Goal: Find specific fact

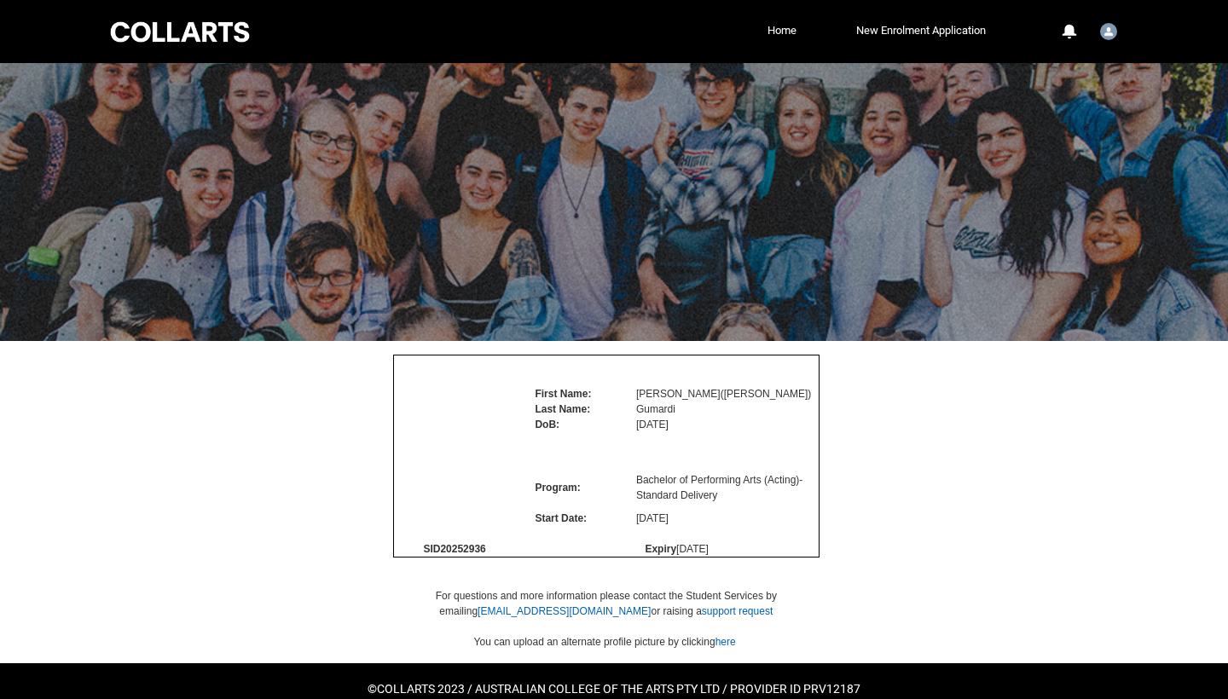
drag, startPoint x: 490, startPoint y: 608, endPoint x: 441, endPoint y: 606, distance: 48.6
click at [441, 558] on td "SID 20252936" at bounding box center [454, 550] width 122 height 16
drag, startPoint x: 421, startPoint y: 602, endPoint x: 495, endPoint y: 602, distance: 73.3
click at [495, 558] on td "SID 20252936" at bounding box center [454, 550] width 122 height 16
copy span "SID 20252936"
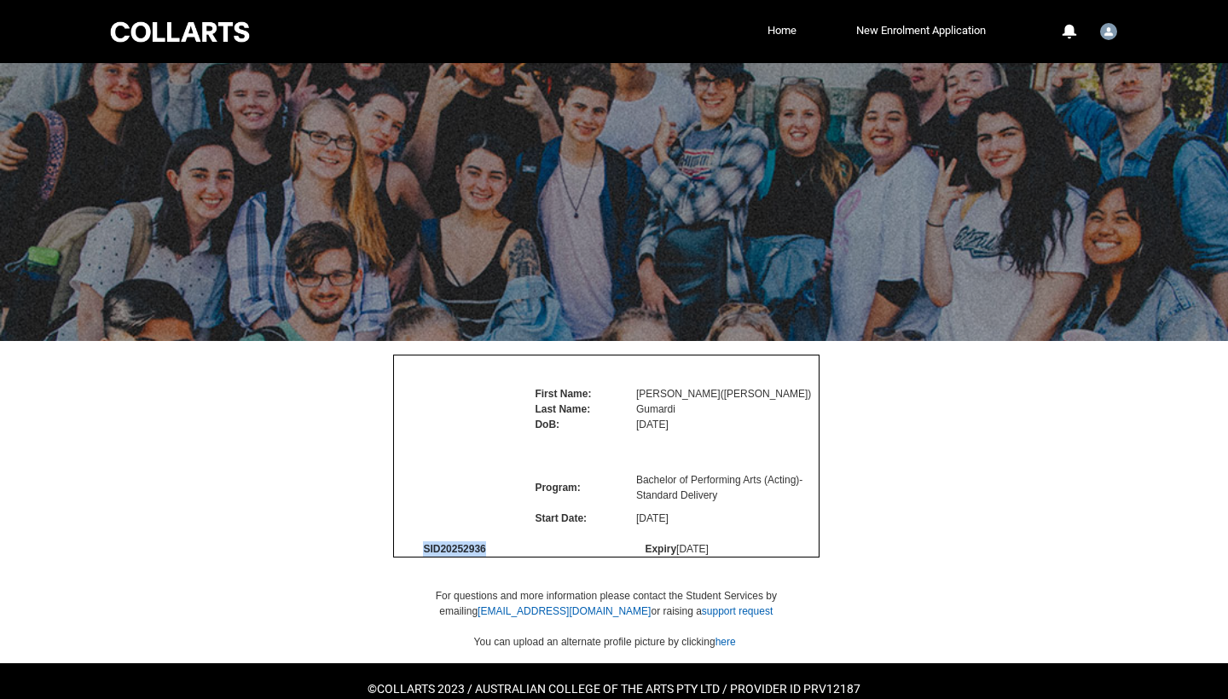
click at [237, 490] on div at bounding box center [614, 502] width 1092 height 322
drag, startPoint x: 490, startPoint y: 606, endPoint x: 422, endPoint y: 606, distance: 67.4
click at [422, 558] on td "SID 20252936" at bounding box center [454, 550] width 122 height 16
copy span "SID 20252936"
